Goal: Navigation & Orientation: Find specific page/section

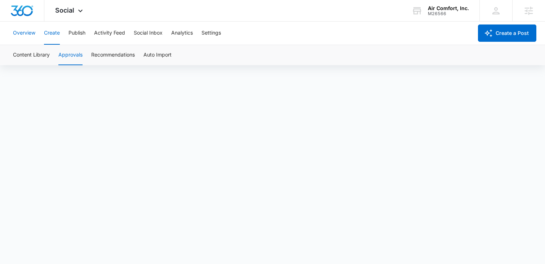
click at [26, 33] on button "Overview" at bounding box center [24, 33] width 22 height 23
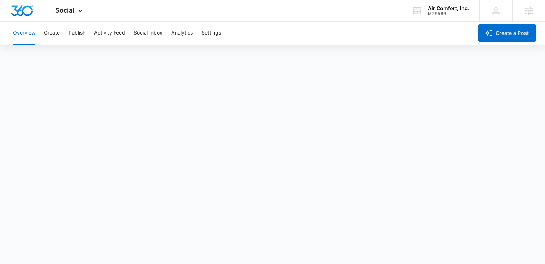
scroll to position [2, 0]
click at [53, 33] on button "Create" at bounding box center [52, 33] width 16 height 23
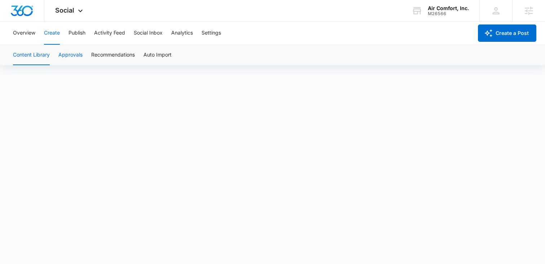
click at [68, 53] on button "Approvals" at bounding box center [70, 55] width 24 height 20
click at [109, 32] on button "Activity Feed" at bounding box center [109, 33] width 31 height 23
click at [213, 32] on button "Settings" at bounding box center [211, 33] width 19 height 23
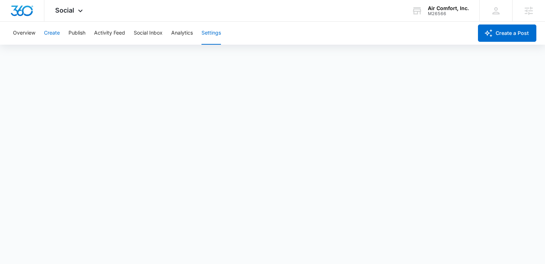
click at [50, 32] on button "Create" at bounding box center [52, 33] width 16 height 23
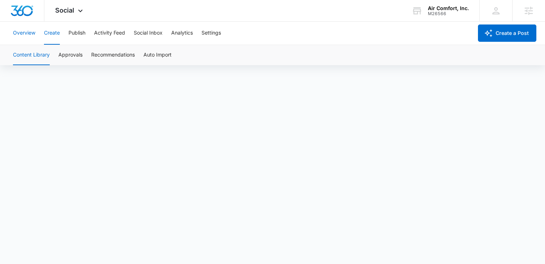
click at [29, 32] on button "Overview" at bounding box center [24, 33] width 22 height 23
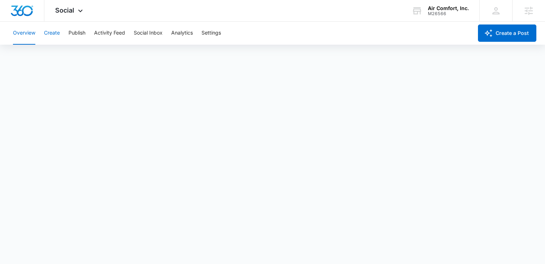
click at [58, 31] on button "Create" at bounding box center [52, 33] width 16 height 23
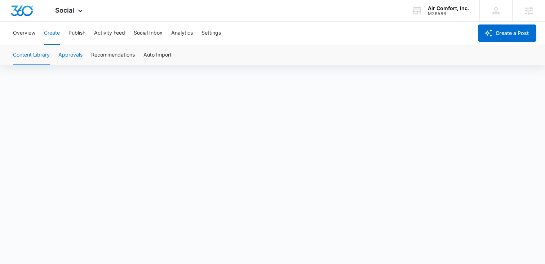
click at [66, 54] on button "Approvals" at bounding box center [70, 55] width 24 height 20
click at [40, 53] on button "Content Library" at bounding box center [31, 55] width 37 height 20
click at [111, 31] on button "Activity Feed" at bounding box center [109, 33] width 31 height 23
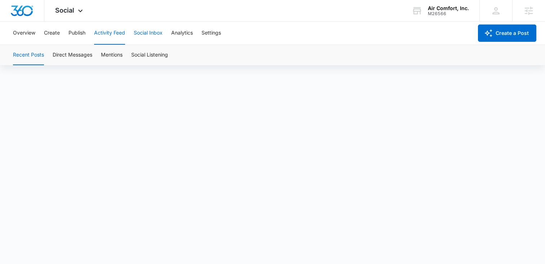
click at [151, 33] on button "Social Inbox" at bounding box center [148, 33] width 29 height 23
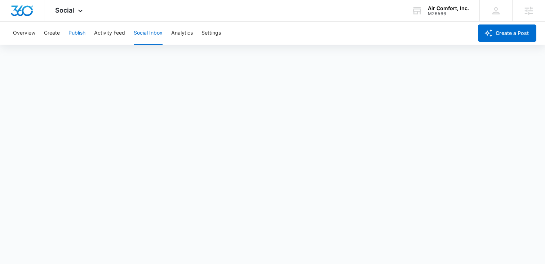
click at [75, 32] on button "Publish" at bounding box center [77, 33] width 17 height 23
click at [54, 52] on button "Schedules" at bounding box center [55, 55] width 25 height 20
drag, startPoint x: 20, startPoint y: 57, endPoint x: 27, endPoint y: 63, distance: 9.2
click at [20, 57] on button "Calendar" at bounding box center [23, 55] width 21 height 20
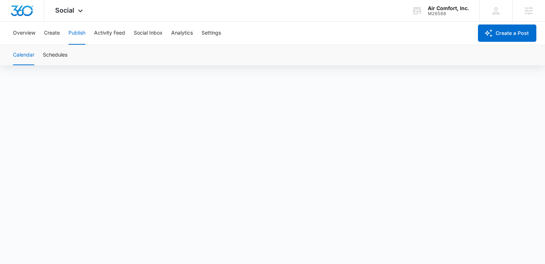
scroll to position [5, 0]
click at [24, 33] on button "Overview" at bounding box center [24, 33] width 22 height 23
click at [116, 33] on button "Activity Feed" at bounding box center [109, 33] width 31 height 23
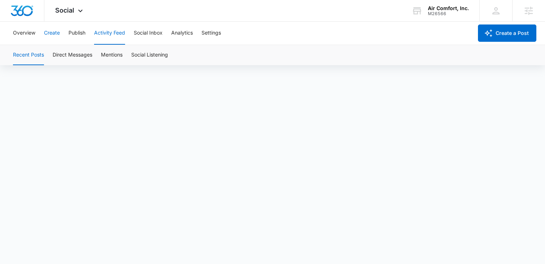
click at [54, 33] on button "Create" at bounding box center [52, 33] width 16 height 23
click at [67, 53] on button "Approvals" at bounding box center [70, 55] width 24 height 20
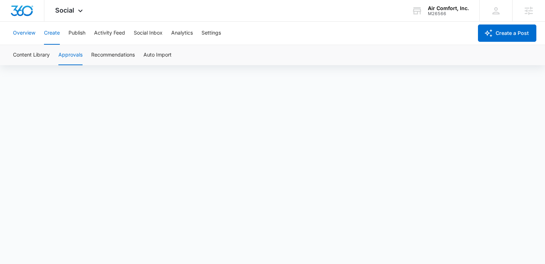
click at [28, 35] on button "Overview" at bounding box center [24, 33] width 22 height 23
click at [48, 31] on button "Create" at bounding box center [52, 33] width 16 height 23
click at [76, 32] on button "Publish" at bounding box center [77, 33] width 17 height 23
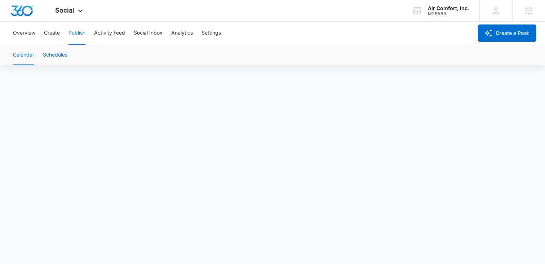
click at [60, 52] on button "Schedules" at bounding box center [55, 55] width 25 height 20
click at [27, 53] on button "Calendar" at bounding box center [23, 55] width 21 height 20
click at [48, 57] on button "Schedules" at bounding box center [55, 55] width 25 height 20
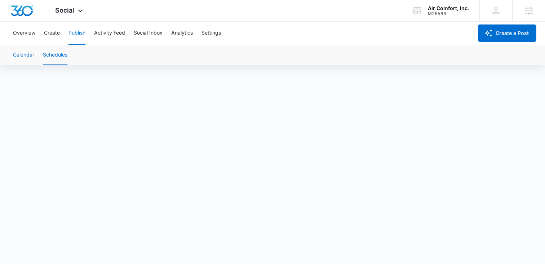
click at [20, 54] on button "Calendar" at bounding box center [23, 55] width 21 height 20
click at [53, 59] on button "Schedules" at bounding box center [55, 55] width 25 height 20
click at [56, 56] on button "Schedules" at bounding box center [55, 55] width 25 height 20
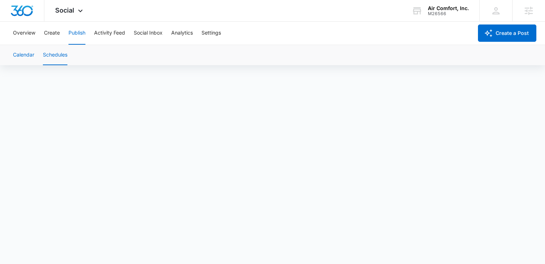
click at [26, 54] on button "Calendar" at bounding box center [23, 55] width 21 height 20
click at [53, 56] on button "Schedules" at bounding box center [55, 55] width 25 height 20
click at [22, 58] on button "Calendar" at bounding box center [23, 55] width 21 height 20
click at [58, 55] on button "Schedules" at bounding box center [55, 55] width 25 height 20
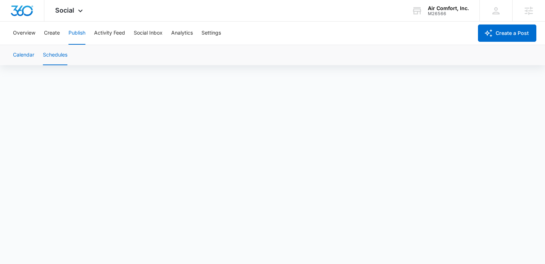
click at [25, 53] on button "Calendar" at bounding box center [23, 55] width 21 height 20
click at [53, 55] on button "Schedules" at bounding box center [55, 55] width 25 height 20
click at [21, 54] on button "Calendar" at bounding box center [23, 55] width 21 height 20
click at [53, 55] on button "Schedules" at bounding box center [55, 55] width 25 height 20
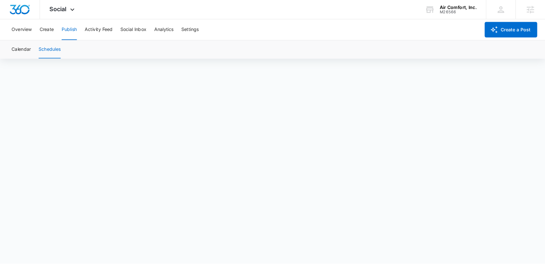
scroll to position [5, 0]
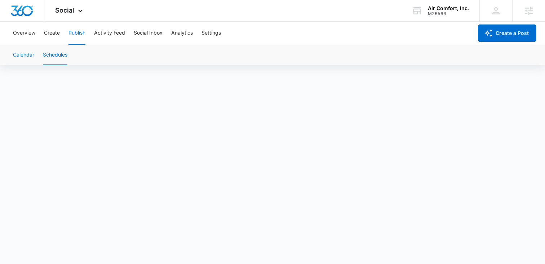
click at [33, 56] on button "Calendar" at bounding box center [23, 55] width 21 height 20
click at [57, 53] on button "Schedules" at bounding box center [55, 55] width 25 height 20
drag, startPoint x: 21, startPoint y: 58, endPoint x: 26, endPoint y: 59, distance: 5.3
click at [21, 57] on button "Calendar" at bounding box center [23, 55] width 21 height 20
click at [48, 54] on button "Schedules" at bounding box center [55, 55] width 25 height 20
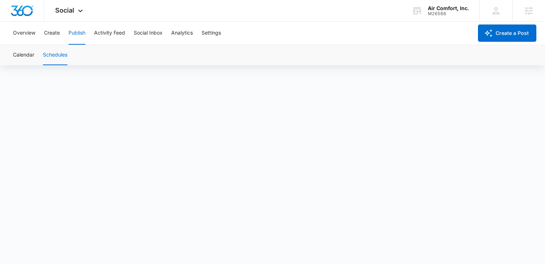
scroll to position [5, 0]
click at [23, 52] on button "Calendar" at bounding box center [23, 55] width 21 height 20
click at [51, 53] on button "Schedules" at bounding box center [55, 55] width 25 height 20
drag, startPoint x: 25, startPoint y: 57, endPoint x: 31, endPoint y: 62, distance: 7.7
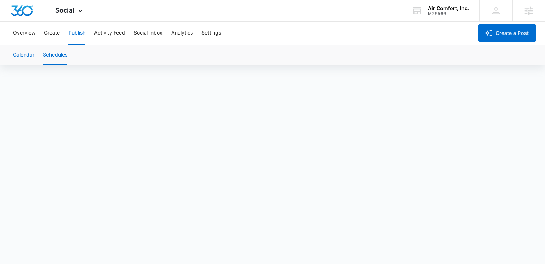
click at [25, 57] on button "Calendar" at bounding box center [23, 55] width 21 height 20
click at [53, 53] on button "Schedules" at bounding box center [55, 55] width 25 height 20
click at [27, 56] on button "Calendar" at bounding box center [23, 55] width 21 height 20
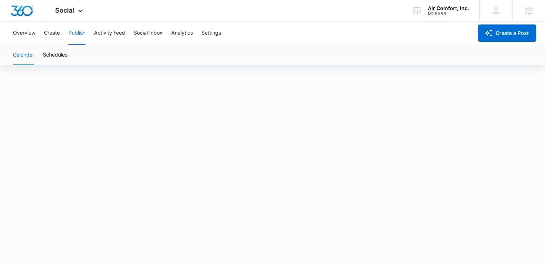
click at [26, 56] on button "Calendar" at bounding box center [23, 55] width 21 height 20
click at [54, 32] on button "Create" at bounding box center [52, 33] width 16 height 23
click at [76, 34] on button "Publish" at bounding box center [77, 33] width 17 height 23
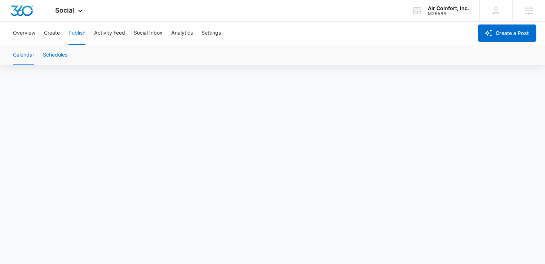
click at [51, 57] on button "Schedules" at bounding box center [55, 55] width 25 height 20
click at [23, 52] on button "Calendar" at bounding box center [23, 55] width 21 height 20
click at [23, 37] on button "Overview" at bounding box center [24, 33] width 22 height 23
click at [54, 32] on button "Create" at bounding box center [52, 33] width 16 height 23
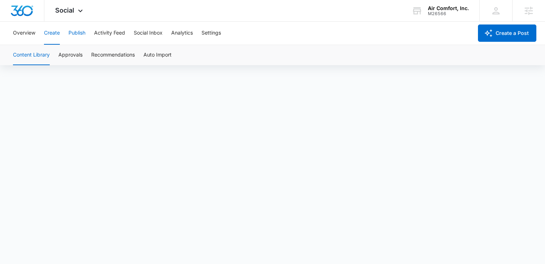
click at [72, 32] on button "Publish" at bounding box center [77, 33] width 17 height 23
click at [57, 56] on button "Schedules" at bounding box center [55, 55] width 25 height 20
click at [19, 57] on button "Calendar" at bounding box center [23, 55] width 21 height 20
click at [47, 32] on button "Create" at bounding box center [52, 33] width 16 height 23
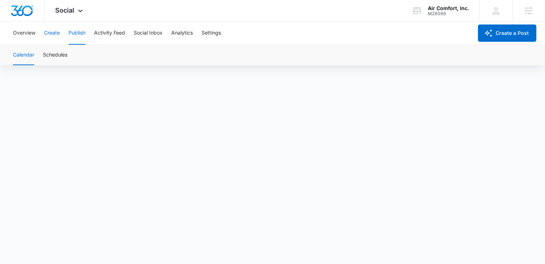
scroll to position [0, 0]
click at [87, 33] on div "Overview Create Publish Activity Feed Social Inbox Analytics Settings" at bounding box center [241, 33] width 465 height 23
click at [80, 32] on button "Publish" at bounding box center [77, 33] width 17 height 23
click at [51, 55] on button "Schedules" at bounding box center [55, 55] width 25 height 20
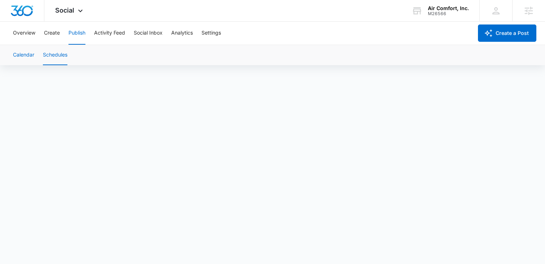
click at [20, 52] on button "Calendar" at bounding box center [23, 55] width 21 height 20
click at [60, 51] on button "Schedules" at bounding box center [55, 55] width 25 height 20
click at [26, 58] on button "Calendar" at bounding box center [23, 55] width 21 height 20
click at [47, 32] on button "Create" at bounding box center [52, 33] width 16 height 23
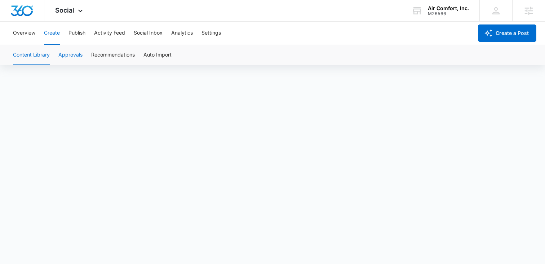
click at [66, 56] on button "Approvals" at bounding box center [70, 55] width 24 height 20
